Goal: Information Seeking & Learning: Learn about a topic

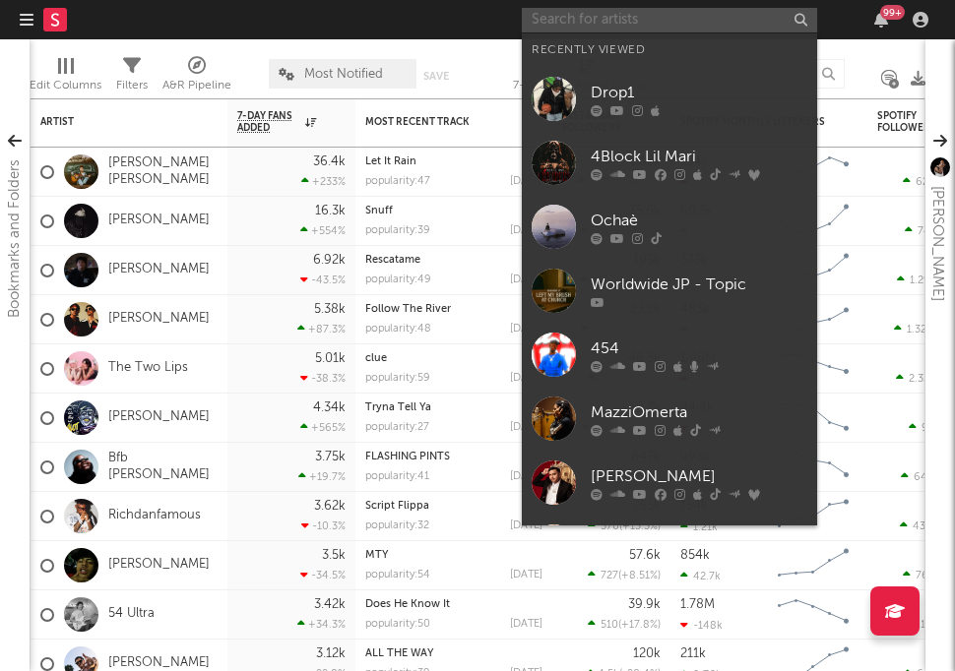
click at [616, 25] on input "text" at bounding box center [669, 20] width 295 height 25
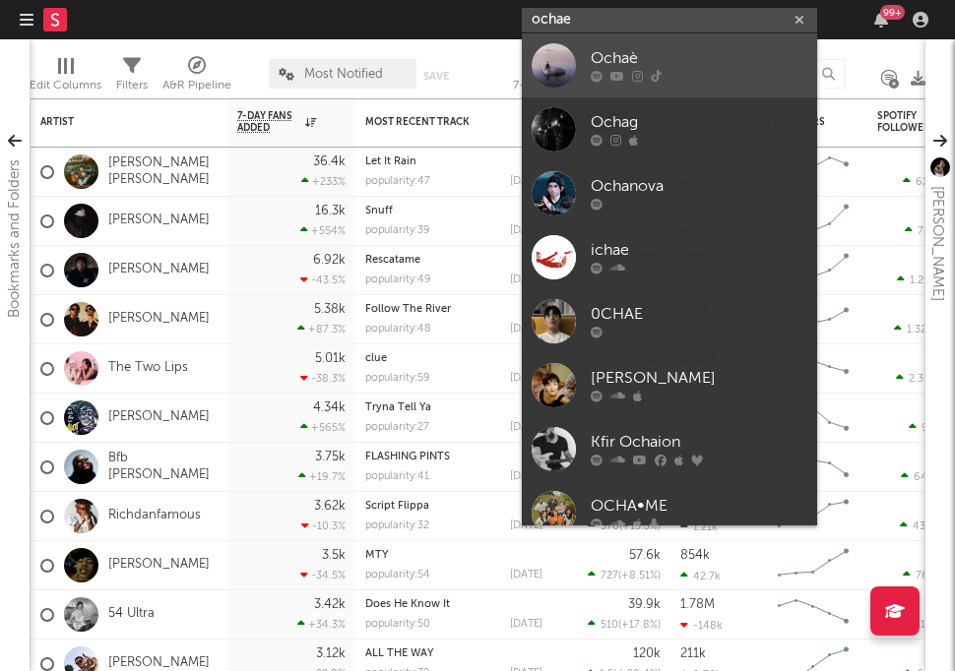
type input "ochae"
click at [600, 61] on div "Ochaè" at bounding box center [699, 59] width 217 height 24
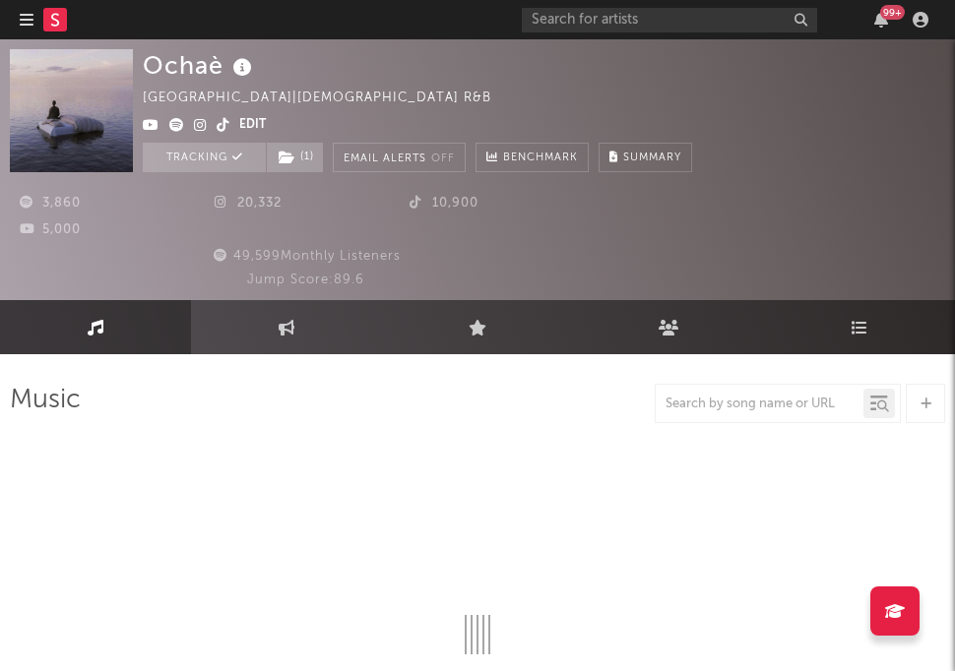
select select "1w"
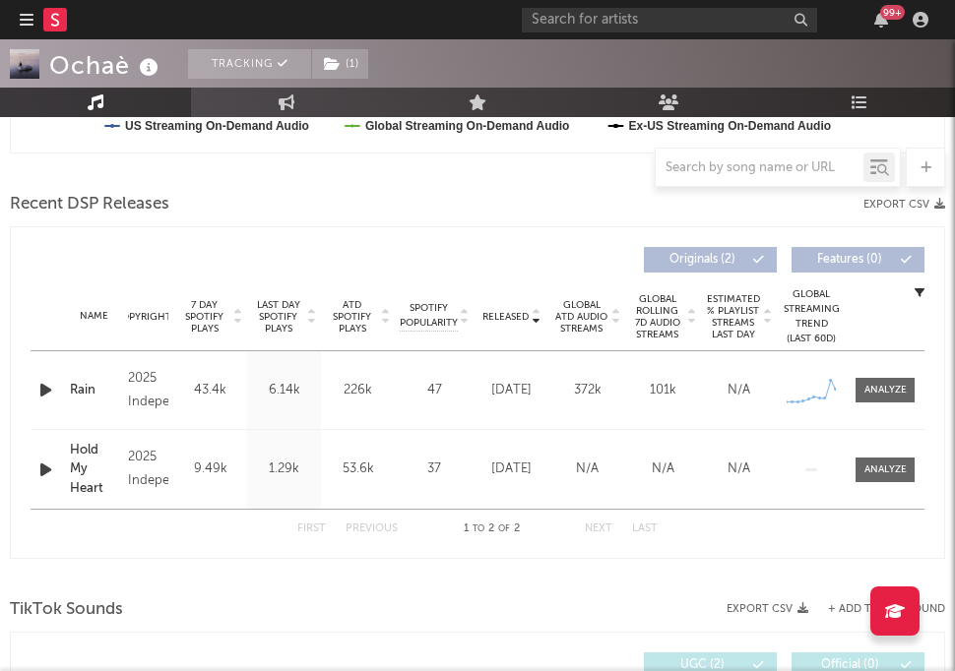
scroll to position [768, 0]
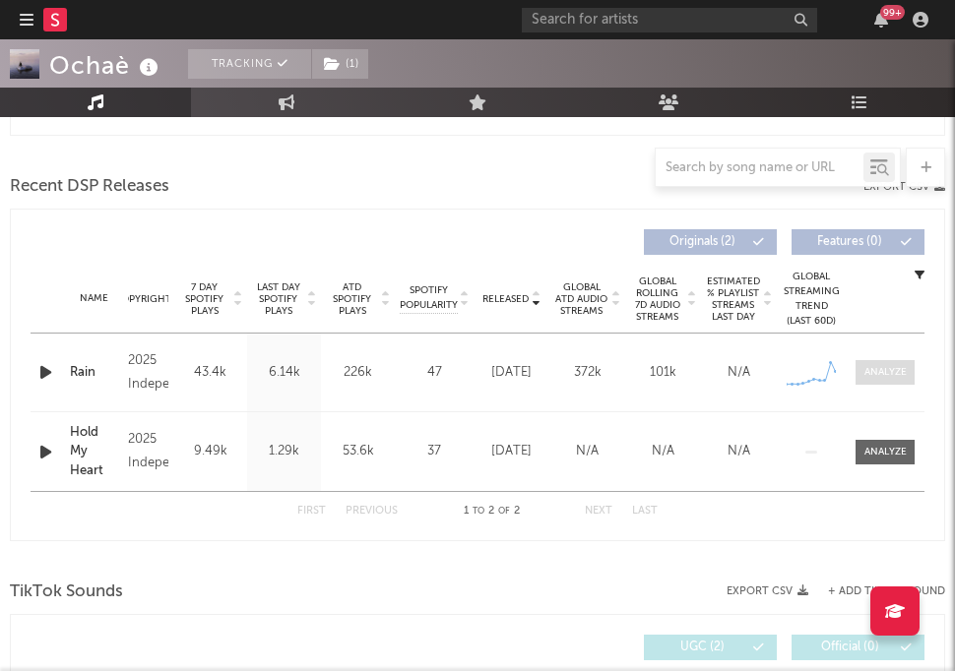
click at [885, 382] on span at bounding box center [884, 372] width 59 height 25
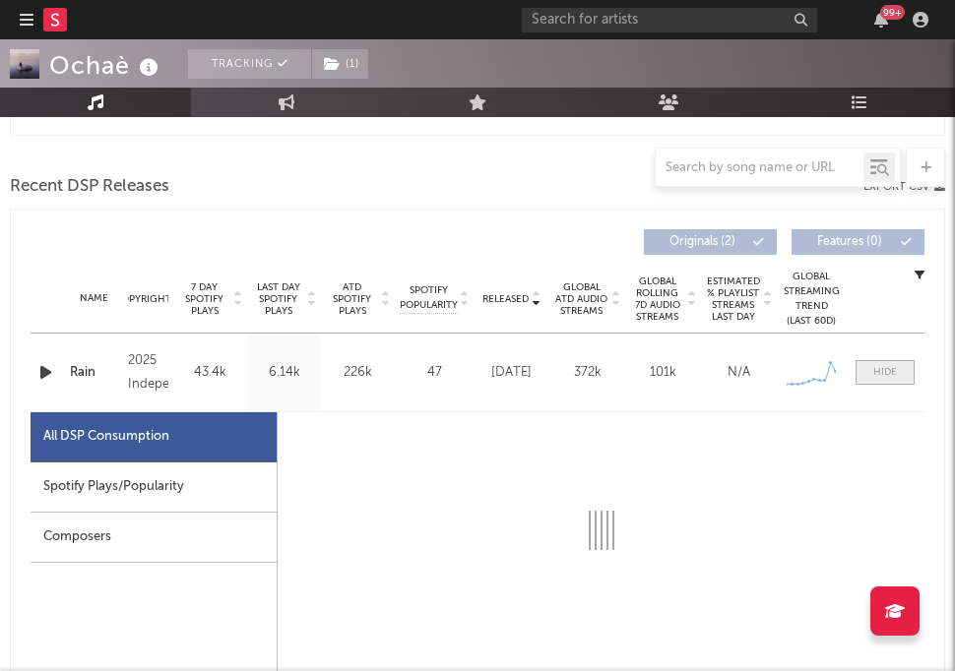
select select "1w"
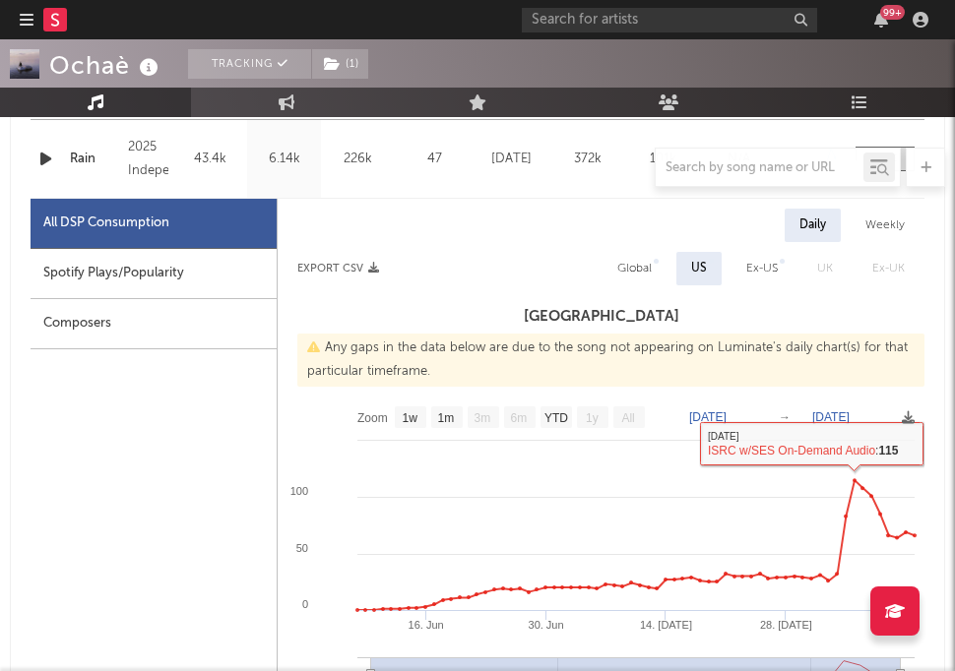
scroll to position [980, 0]
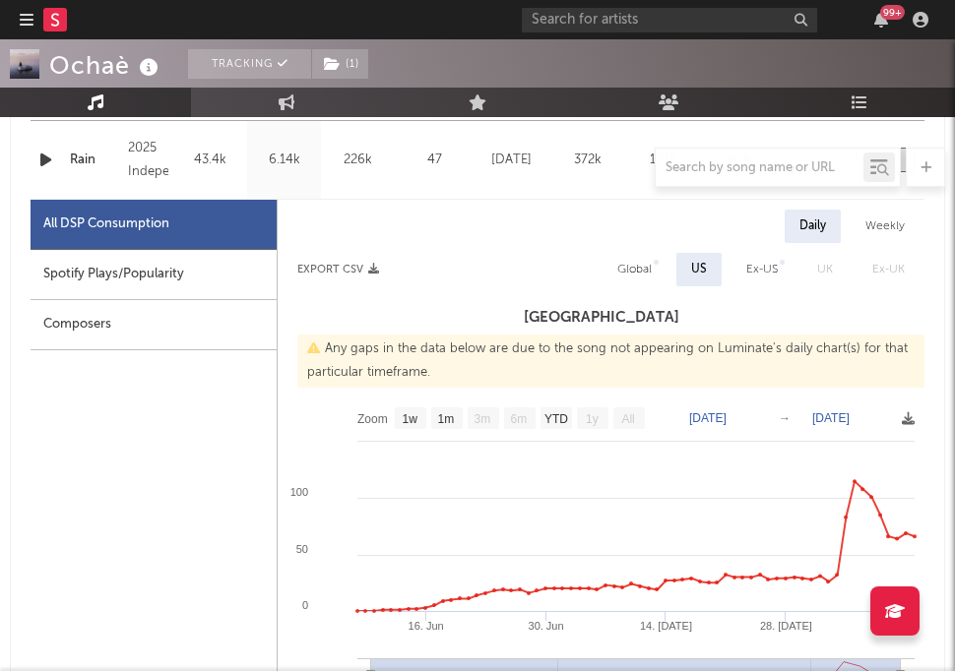
click at [870, 223] on div "Weekly" at bounding box center [885, 226] width 69 height 33
select select "1w"
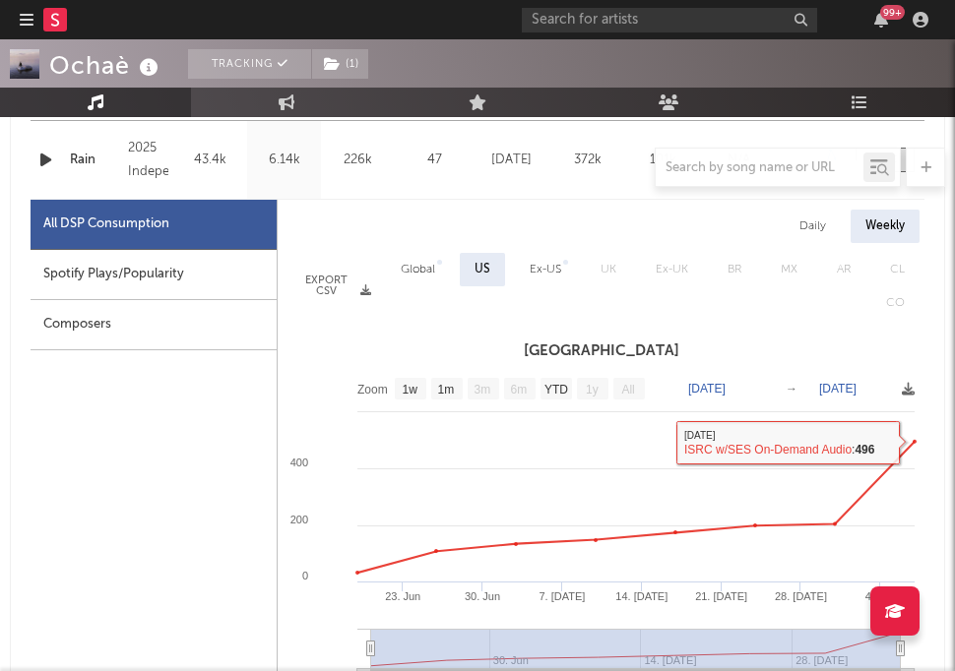
click at [812, 218] on div "Daily" at bounding box center [813, 226] width 56 height 33
select select "1w"
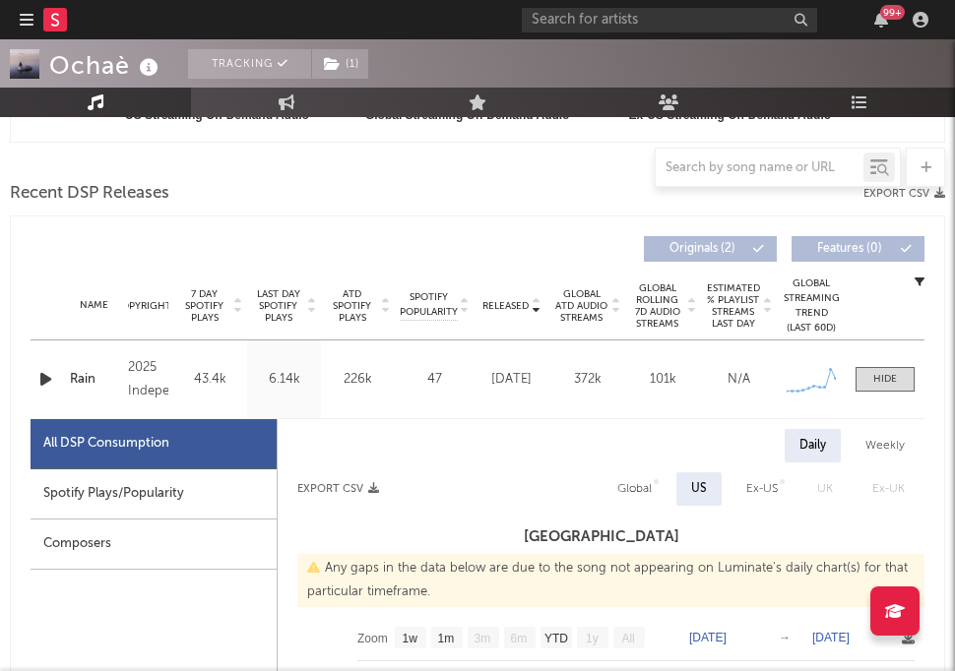
scroll to position [756, 0]
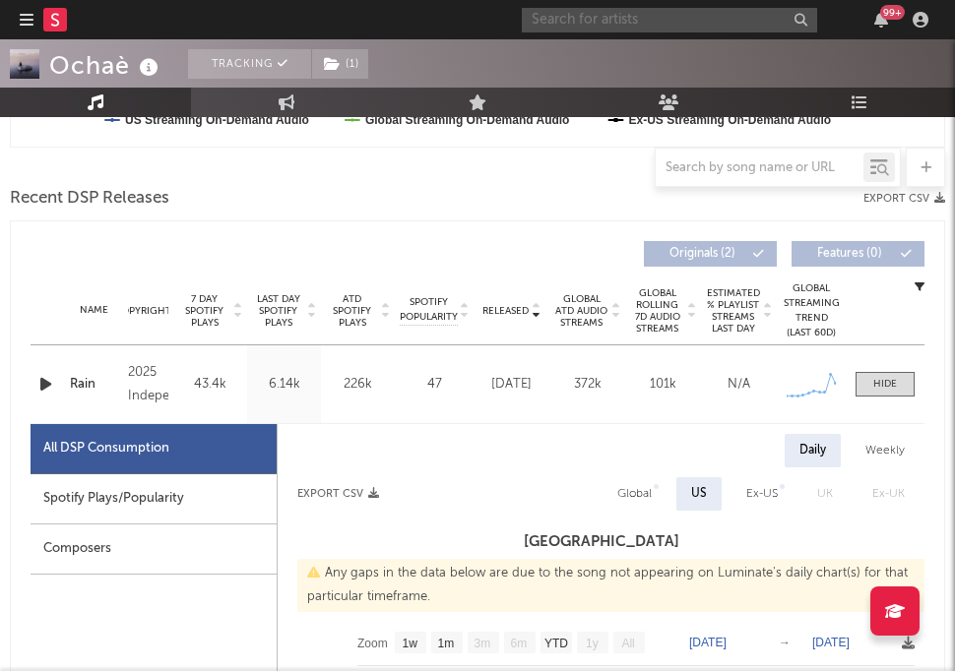
click at [617, 19] on input "text" at bounding box center [669, 20] width 295 height 25
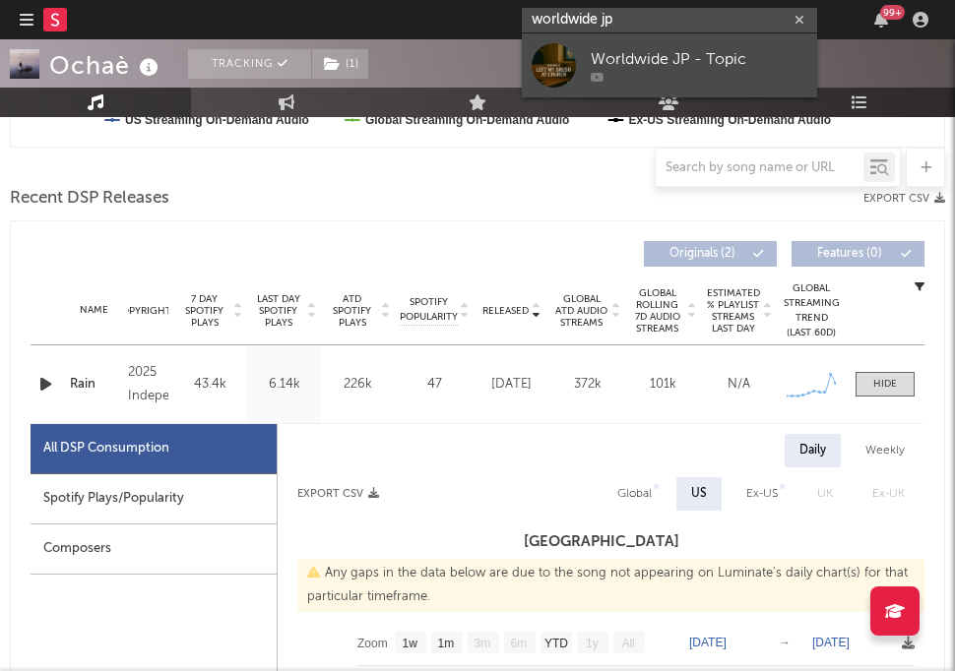
type input "worldwide jp"
click at [612, 65] on div "Worldwide JP - Topic" at bounding box center [699, 59] width 217 height 24
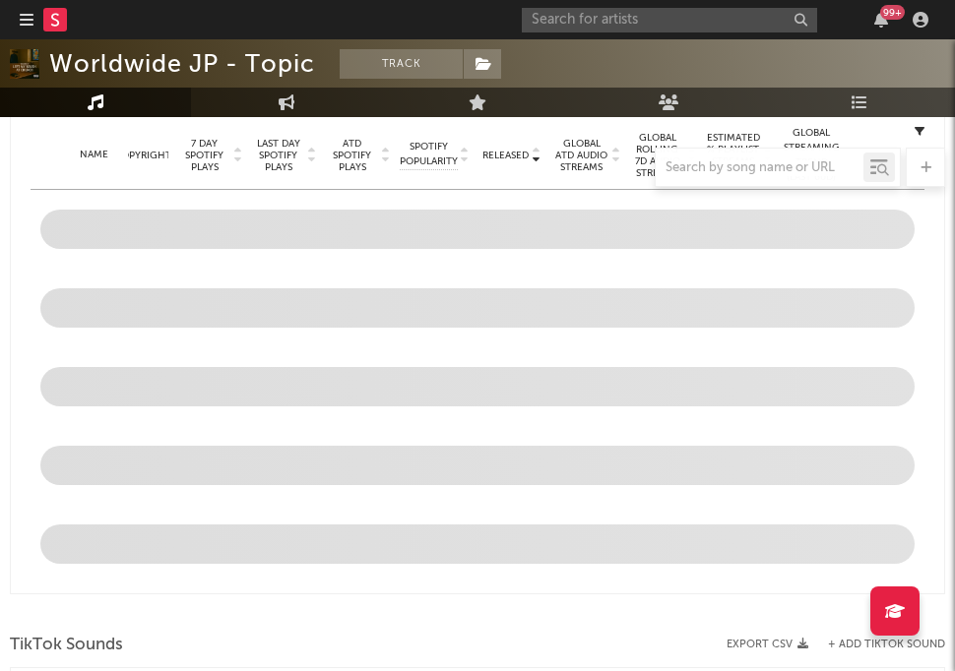
select select "1w"
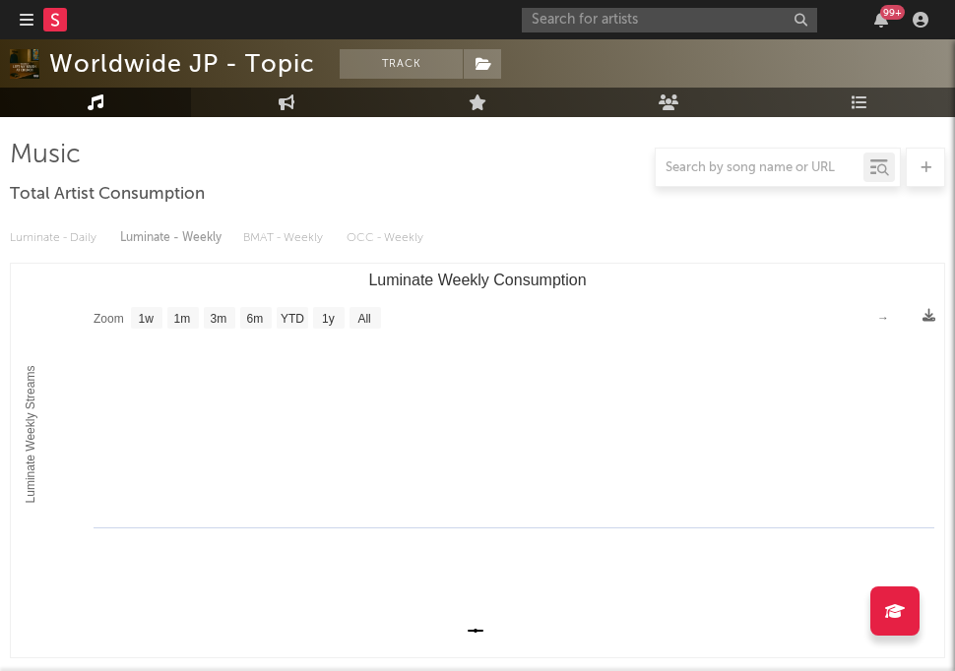
scroll to position [226, 0]
